Goal: Book appointment/travel/reservation

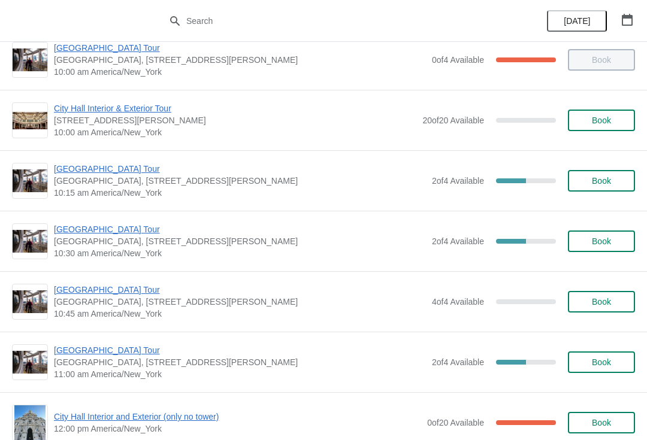
scroll to position [161, 0]
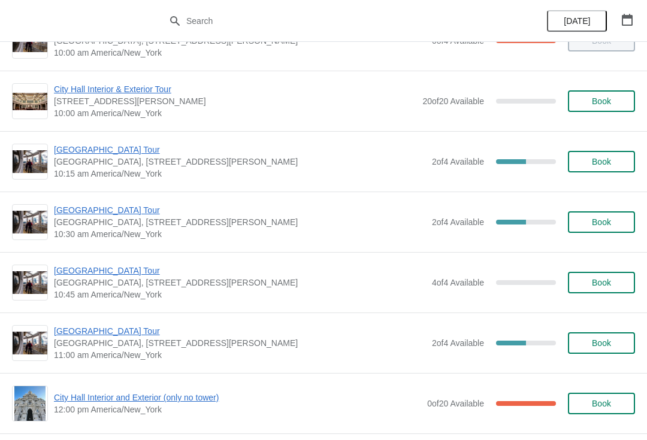
click at [110, 214] on span "[GEOGRAPHIC_DATA] Tour" at bounding box center [240, 210] width 372 height 12
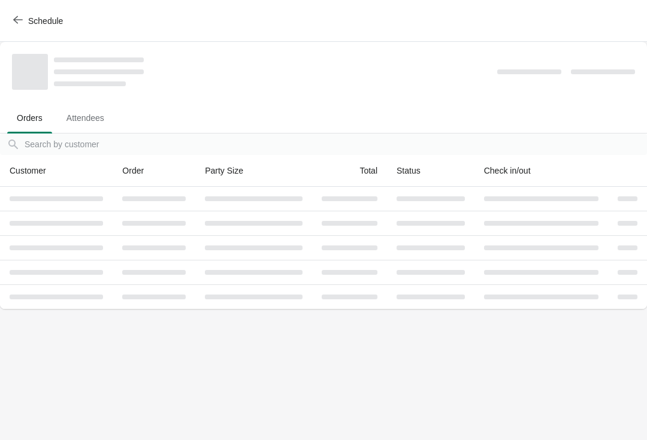
scroll to position [0, 0]
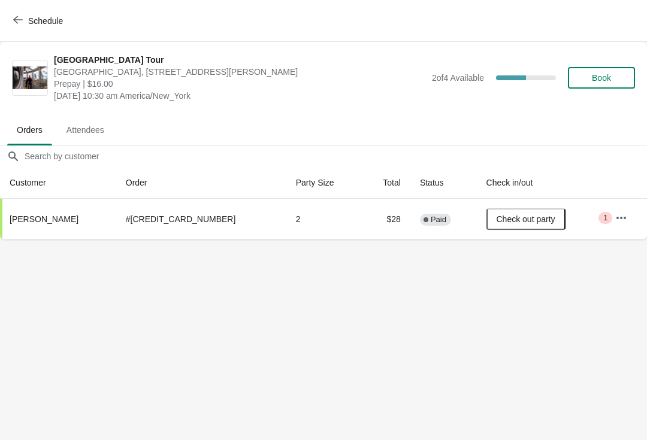
click at [626, 204] on td "Critical 1" at bounding box center [625, 219] width 41 height 41
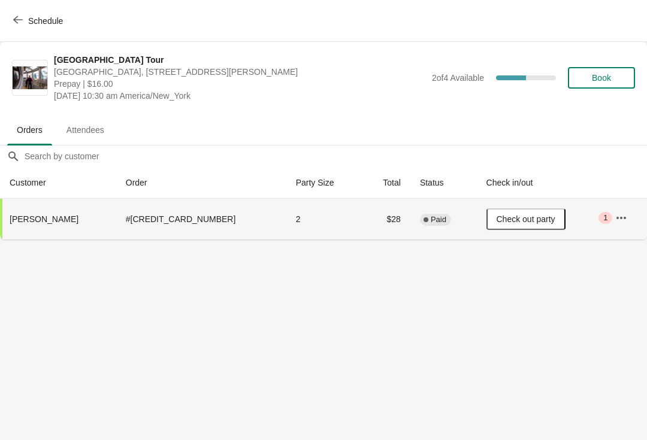
click at [623, 203] on td "Critical 1" at bounding box center [625, 219] width 41 height 41
click at [617, 215] on icon "button" at bounding box center [621, 218] width 12 height 12
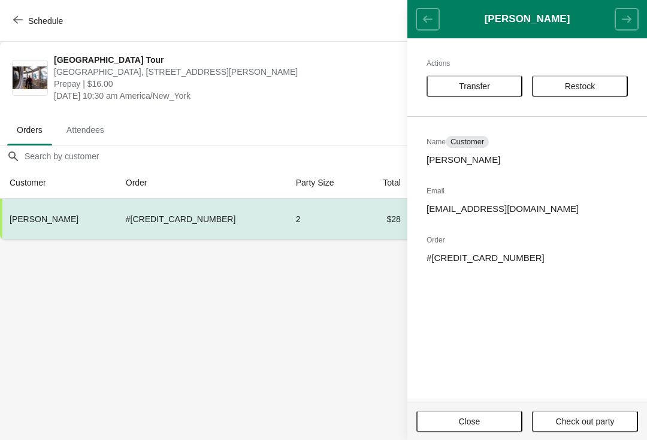
click at [434, 17] on header "Kenneth Anderson" at bounding box center [527, 19] width 240 height 38
click at [432, 14] on header "Kenneth Anderson" at bounding box center [527, 19] width 240 height 38
click at [337, 338] on body "Schedule City Hall Tower Tour City Hall Visitor Center, 1400 John F Kennedy Bou…" at bounding box center [322, 220] width 647 height 440
click at [644, 28] on header "Kenneth Anderson" at bounding box center [527, 19] width 240 height 38
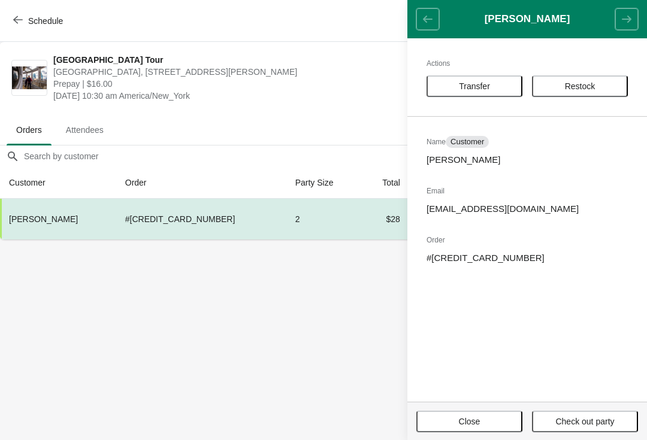
click at [481, 428] on button "Close" at bounding box center [469, 422] width 106 height 22
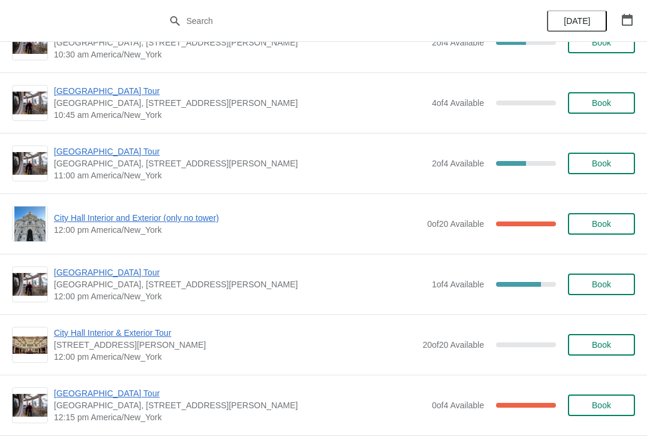
scroll to position [319, 0]
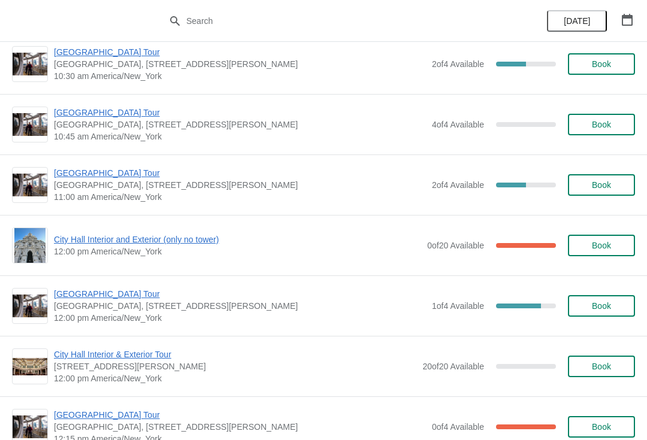
click at [114, 177] on span "[GEOGRAPHIC_DATA] Tour" at bounding box center [240, 173] width 372 height 12
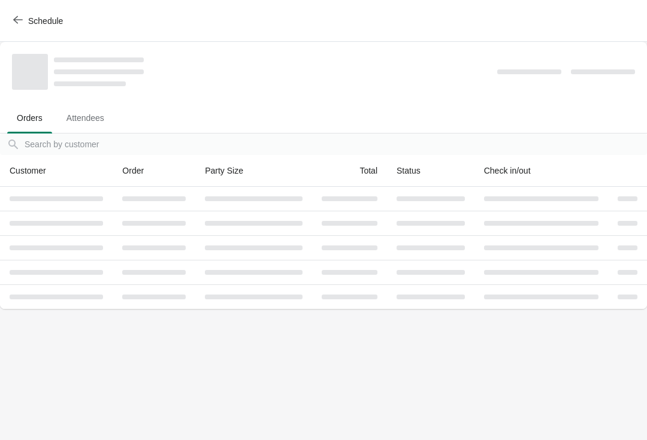
scroll to position [0, 0]
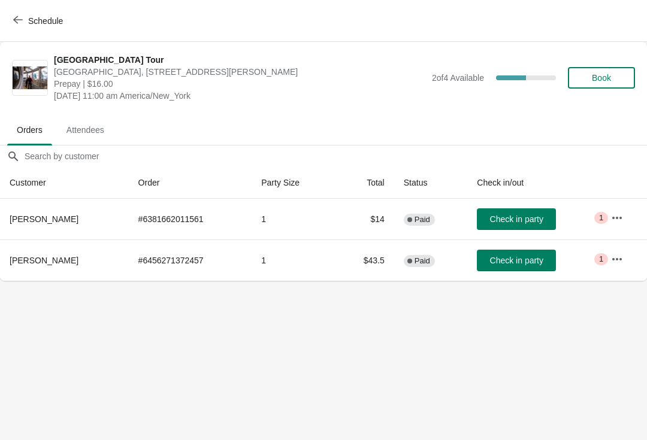
click at [516, 220] on span "Check in party" at bounding box center [516, 219] width 53 height 10
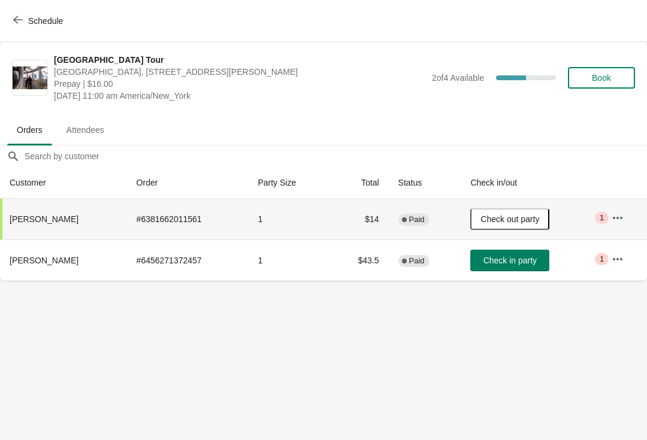
click at [28, 19] on span "Schedule" at bounding box center [39, 20] width 47 height 11
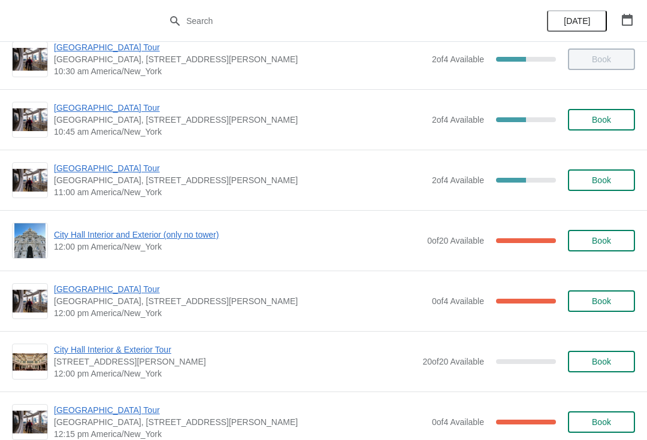
scroll to position [323, 0]
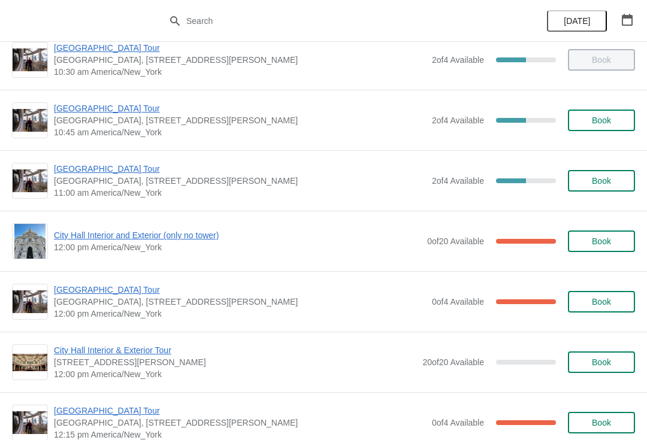
click at [135, 240] on span "City Hall Interior and Exterior (only no tower)" at bounding box center [237, 235] width 367 height 12
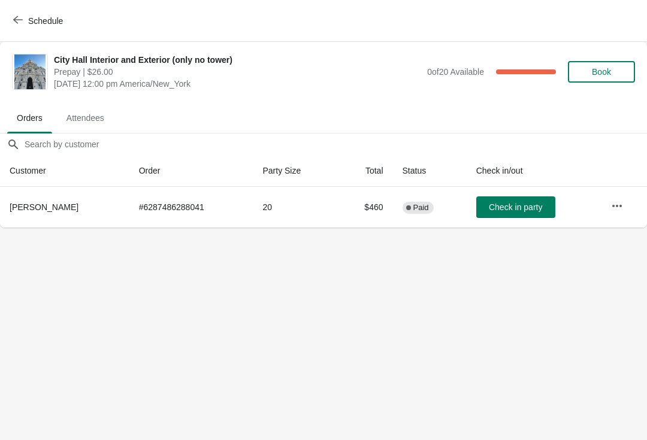
click at [602, 72] on span "Book" at bounding box center [601, 72] width 19 height 10
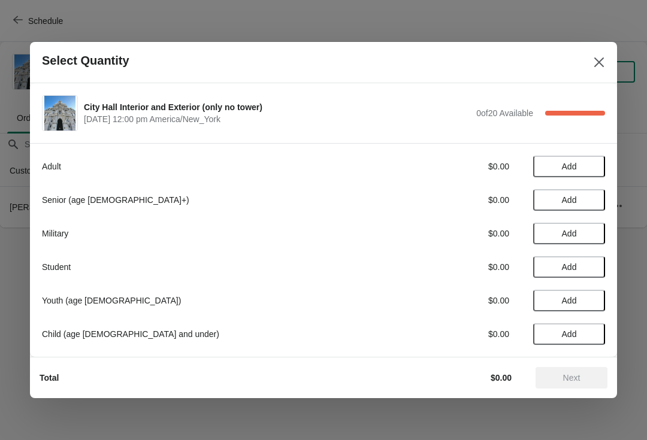
click at [591, 203] on span "Add" at bounding box center [569, 200] width 50 height 10
click at [594, 206] on icon at bounding box center [589, 200] width 13 height 13
click at [565, 380] on span "Next" at bounding box center [571, 378] width 17 height 10
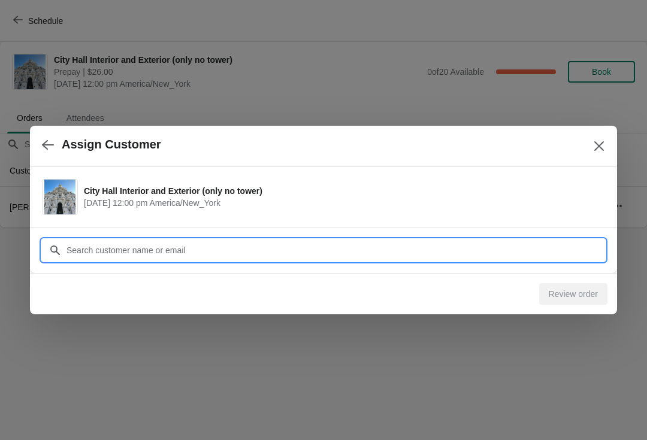
click at [317, 249] on input "Customer" at bounding box center [335, 251] width 539 height 22
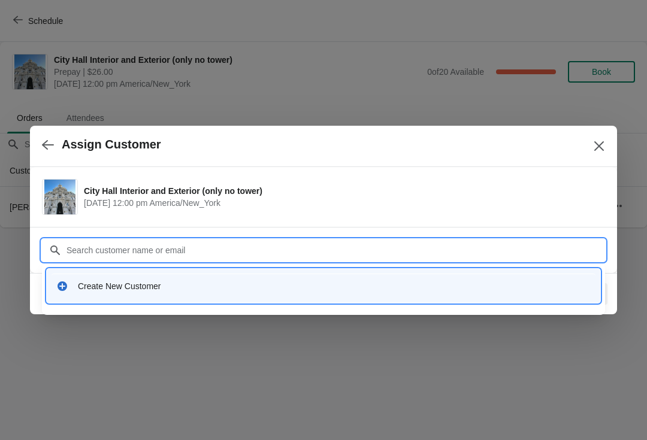
click at [253, 283] on div "Create New Customer" at bounding box center [334, 286] width 513 height 12
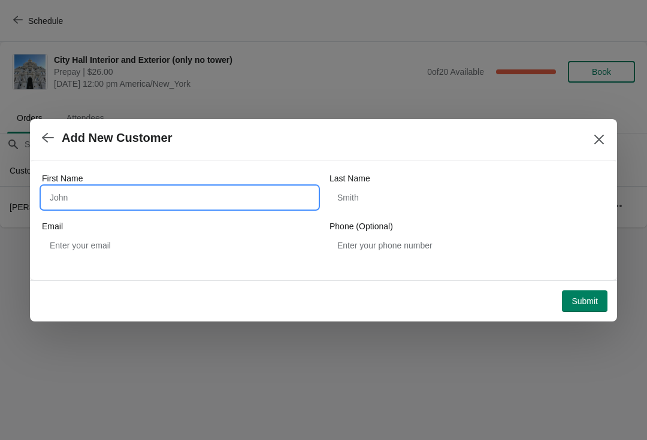
click at [192, 198] on input "First Name" at bounding box center [179, 198] width 275 height 22
type input "Ann"
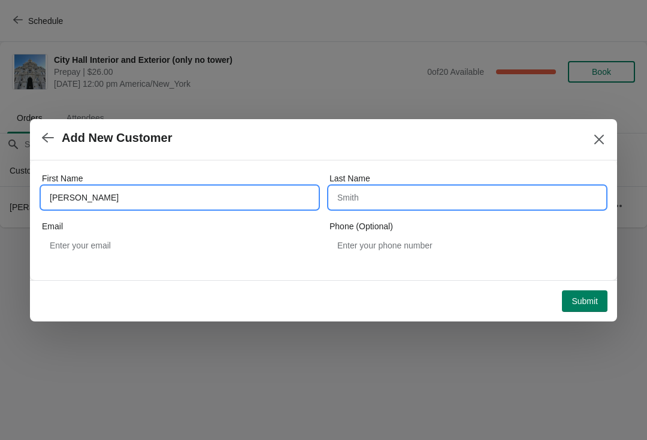
click at [419, 199] on input "Last Name" at bounding box center [466, 198] width 275 height 22
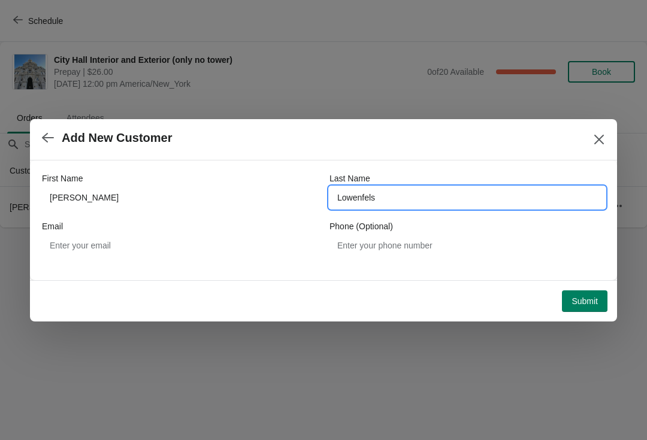
type input "Lowenfels"
click at [590, 304] on span "Submit" at bounding box center [584, 301] width 26 height 10
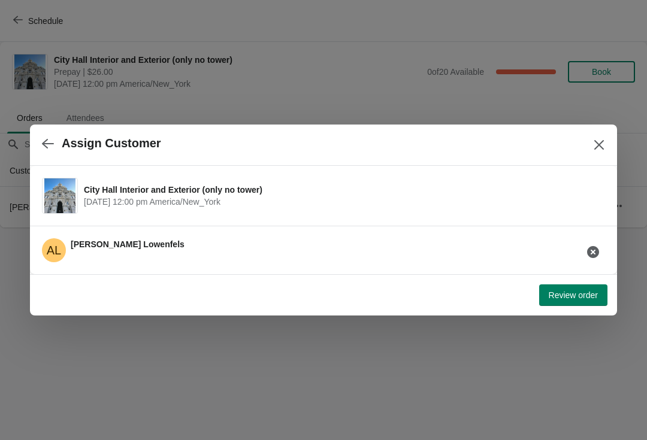
click at [583, 295] on span "Review order" at bounding box center [573, 295] width 49 height 10
